Goal: Task Accomplishment & Management: Manage account settings

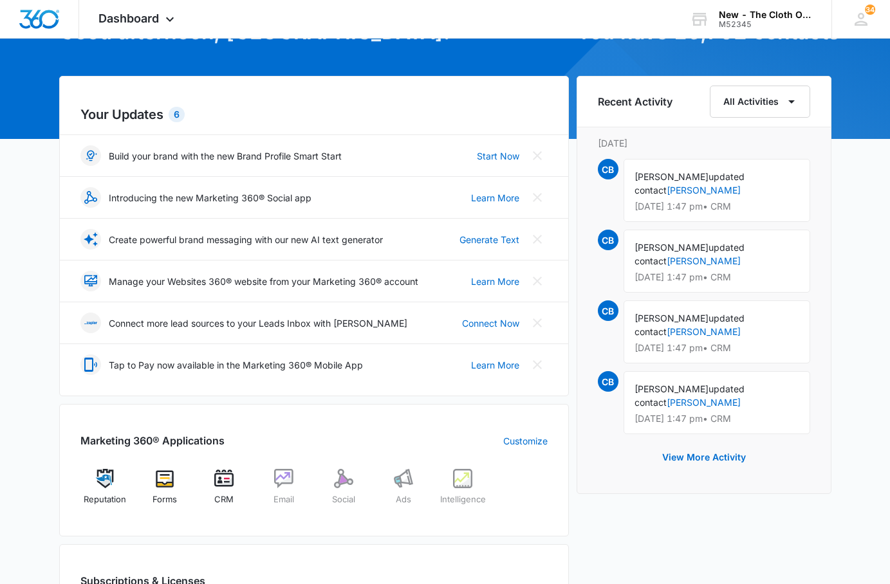
scroll to position [193, 0]
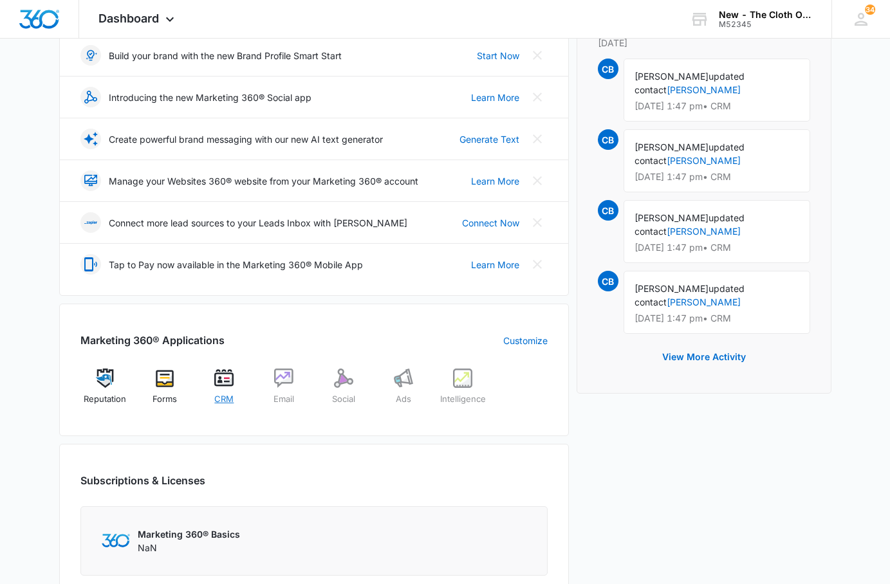
click at [230, 396] on span "CRM" at bounding box center [223, 399] width 19 height 13
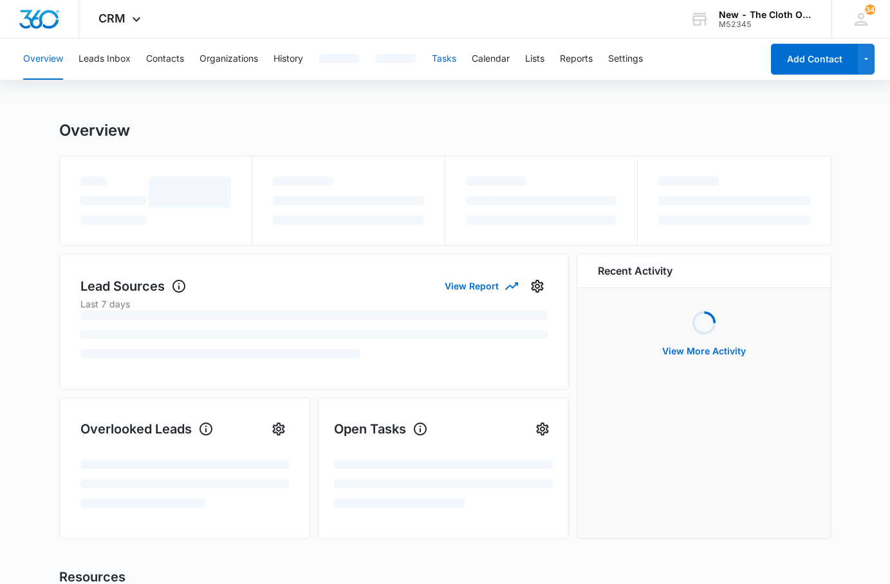
click at [448, 68] on button "Tasks" at bounding box center [444, 59] width 24 height 41
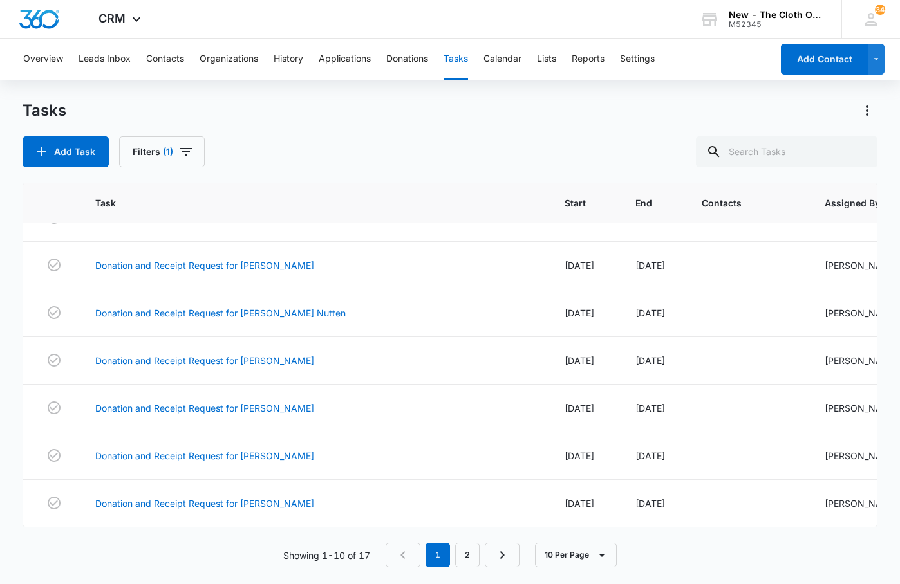
scroll to position [239, 0]
click at [470, 556] on link "2" at bounding box center [467, 555] width 24 height 24
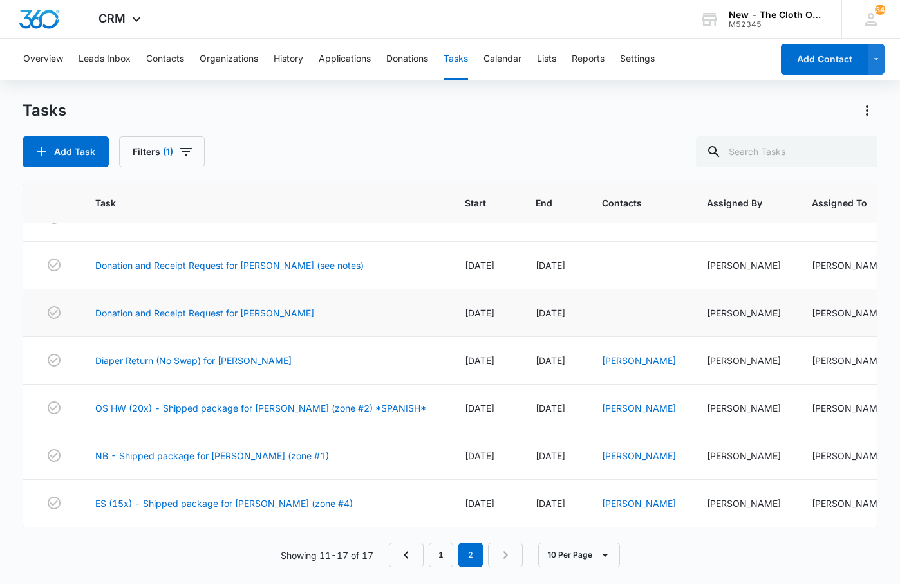
scroll to position [79, 0]
click at [227, 449] on link "NB - Shipped package for [PERSON_NAME] (zone #1)" at bounding box center [212, 456] width 234 height 14
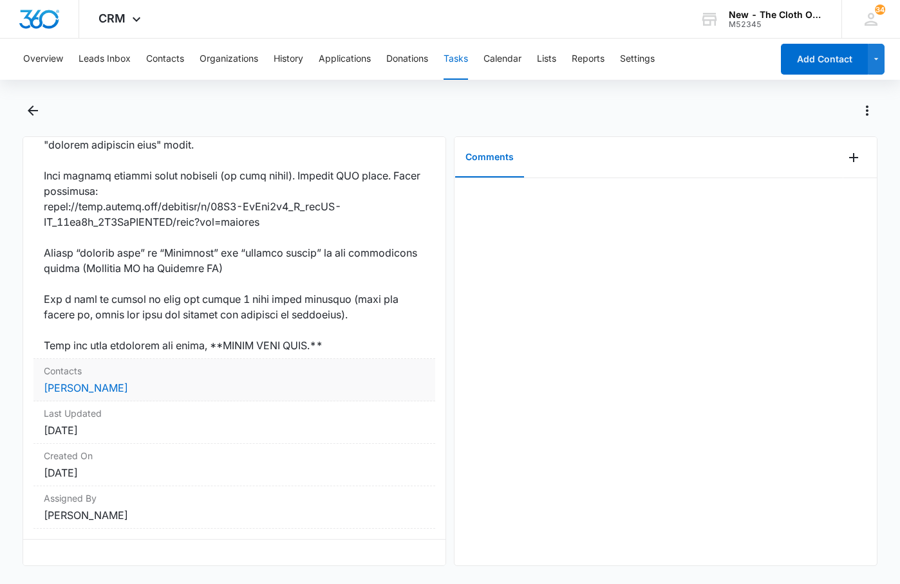
scroll to position [909, 0]
click at [89, 382] on link "[PERSON_NAME]" at bounding box center [86, 388] width 84 height 13
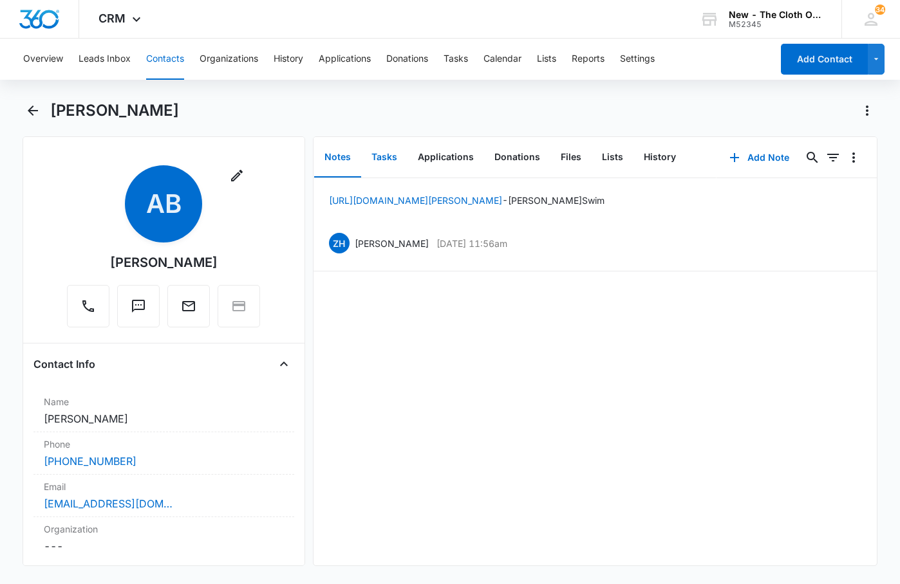
click at [388, 156] on button "Tasks" at bounding box center [384, 158] width 46 height 40
